Goal: Check status: Check status

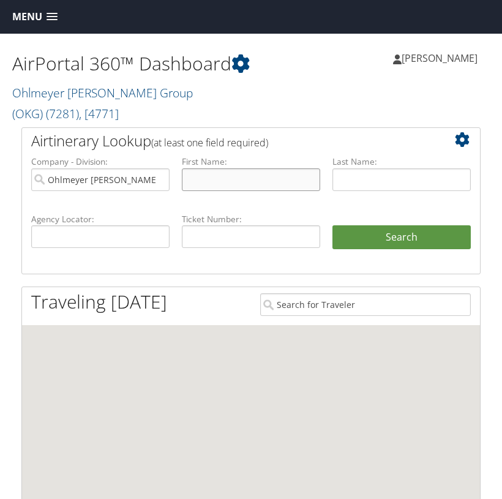
click at [208, 191] on input "text" at bounding box center [251, 179] width 138 height 23
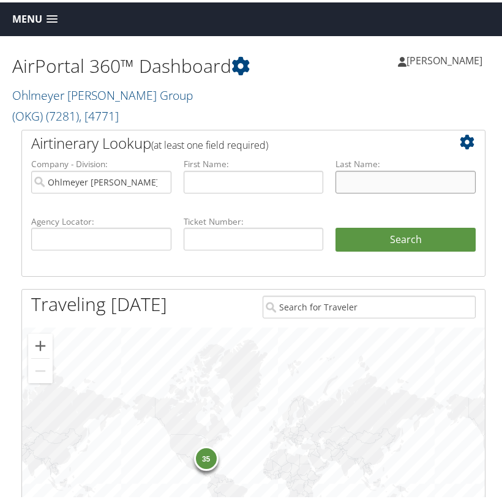
paste input "[PERSON_NAME]"
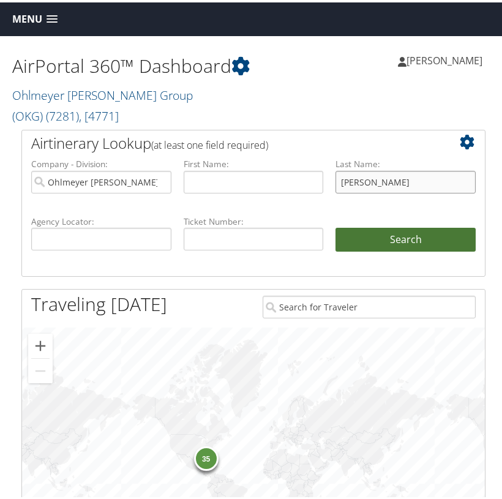
type input "[PERSON_NAME]"
click at [398, 250] on button "Search" at bounding box center [406, 237] width 140 height 25
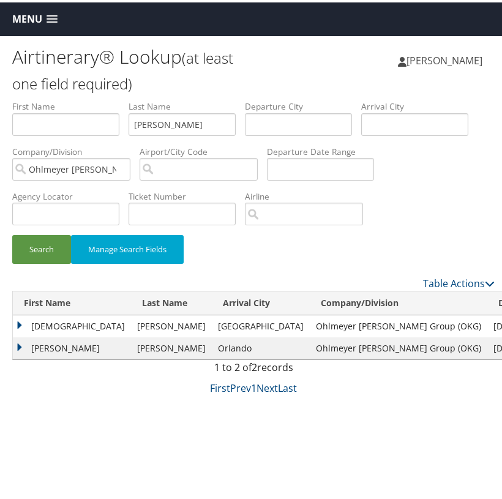
click at [18, 322] on td "[DEMOGRAPHIC_DATA]" at bounding box center [72, 324] width 118 height 22
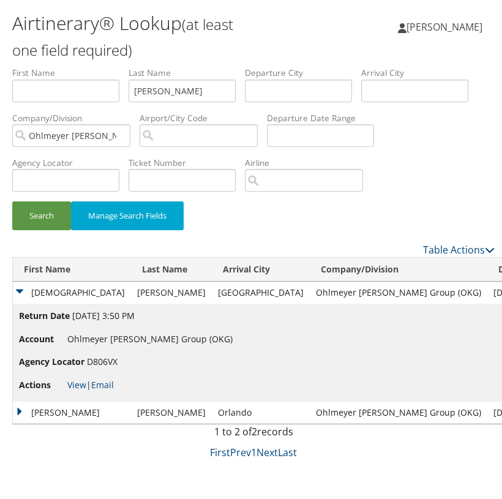
scroll to position [34, 0]
click at [79, 379] on link "View" at bounding box center [76, 383] width 19 height 12
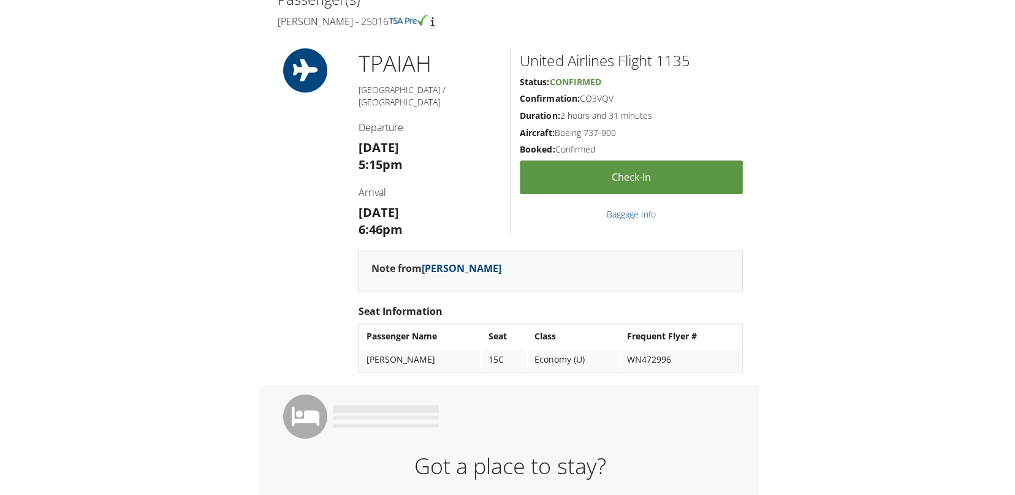
scroll to position [426, 0]
